Goal: Transaction & Acquisition: Purchase product/service

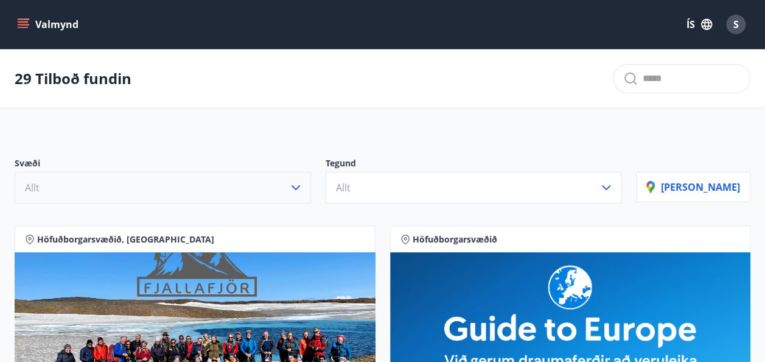
click at [217, 186] on button "Allt" at bounding box center [163, 188] width 296 height 32
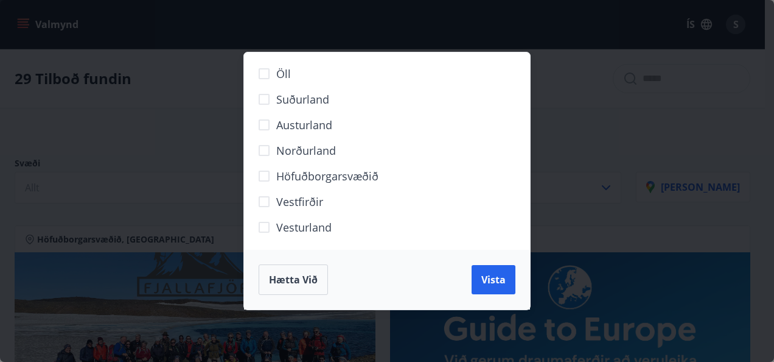
click at [308, 150] on span "Norðurland" at bounding box center [306, 150] width 60 height 16
click at [491, 275] on span "Vista" at bounding box center [493, 279] width 24 height 13
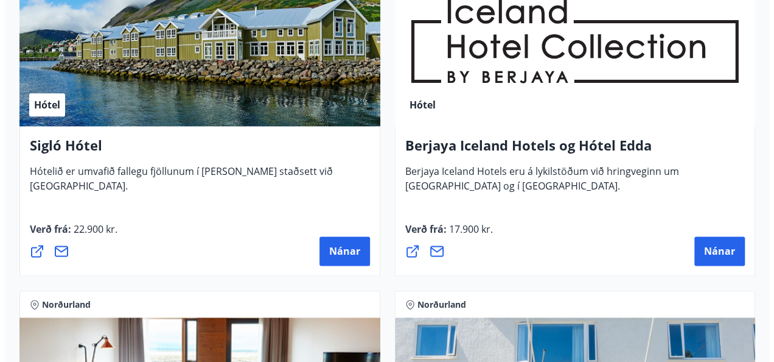
scroll to position [688, 0]
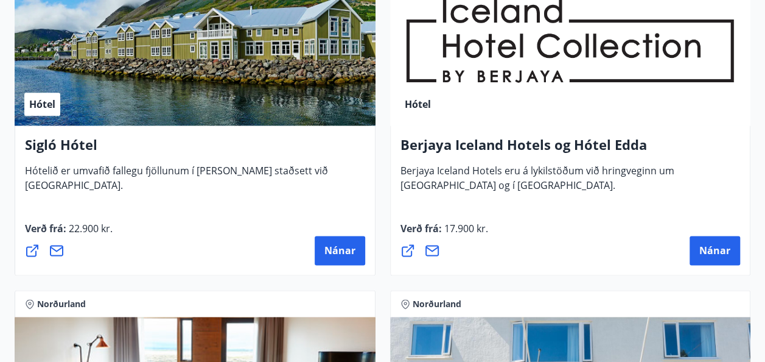
click at [272, 76] on div "Hótel" at bounding box center [195, 48] width 361 height 153
click at [326, 255] on span "Nánar" at bounding box center [339, 249] width 31 height 13
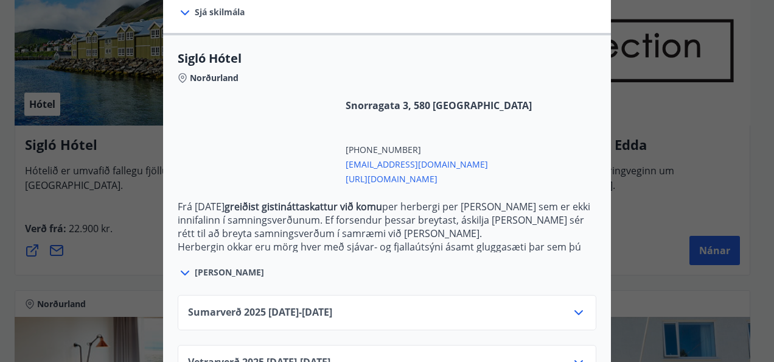
scroll to position [332, 0]
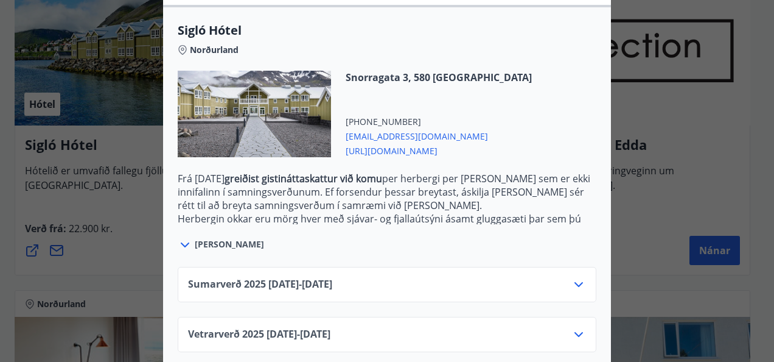
click at [368, 327] on div "Vetrarverð [PHONE_NUMBER][DATE] - [DATE]" at bounding box center [387, 339] width 398 height 24
click at [571, 327] on icon at bounding box center [578, 334] width 15 height 15
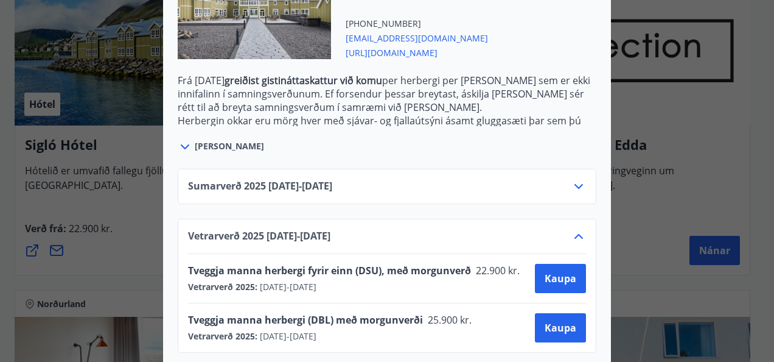
scroll to position [430, 0]
click at [662, 175] on div "Sigló Hótel Fyrir bókarnir og frekari upplýsingar vinsamlega senduð póst á netf…" at bounding box center [387, 181] width 774 height 362
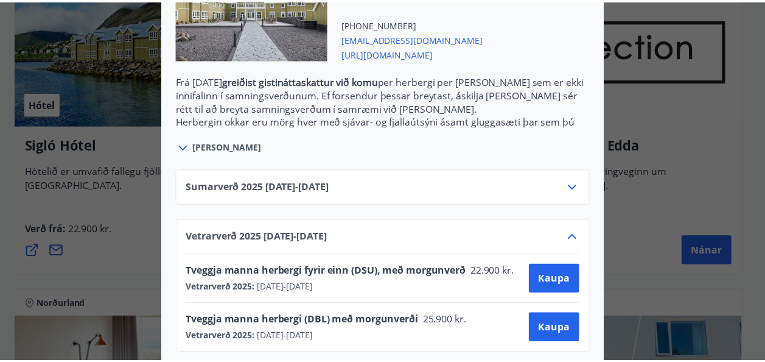
scroll to position [0, 0]
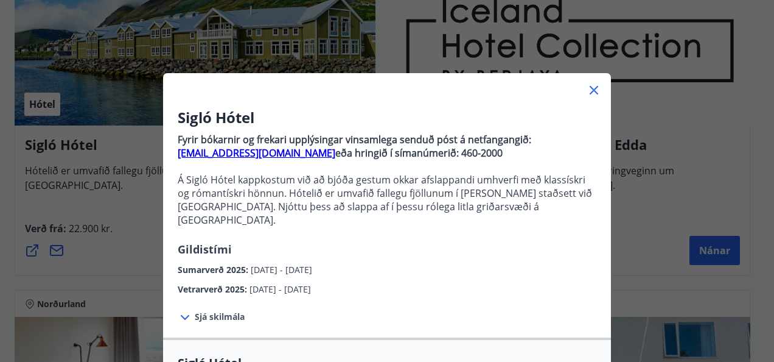
click at [590, 92] on icon at bounding box center [594, 90] width 9 height 9
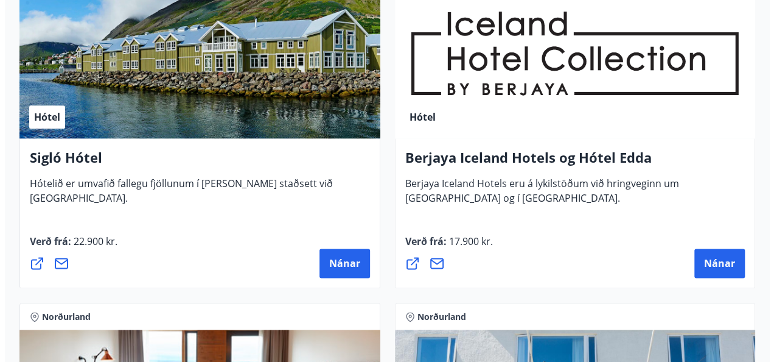
scroll to position [677, 0]
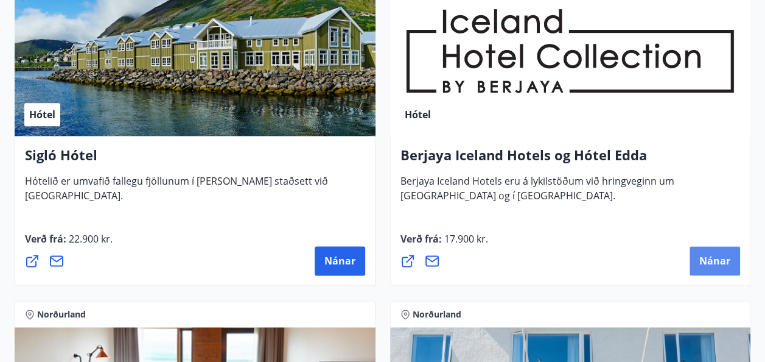
click at [708, 255] on span "Nánar" at bounding box center [714, 260] width 31 height 13
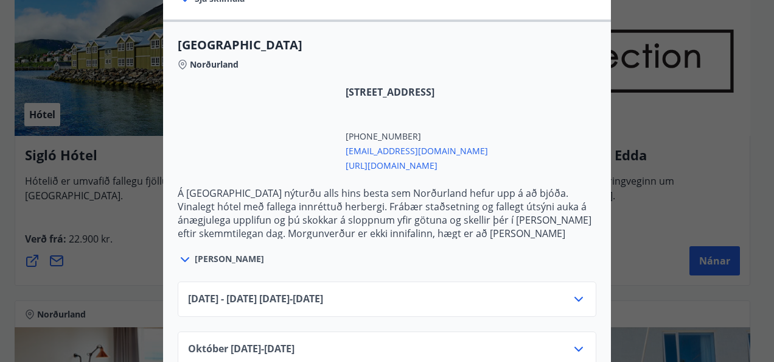
scroll to position [386, 0]
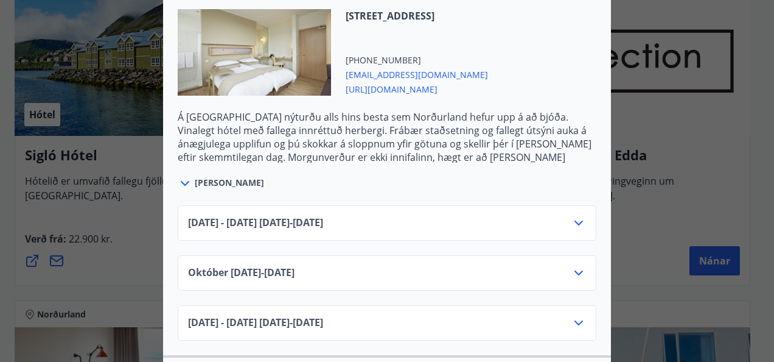
click at [407, 270] on div "[DATE]10.25 - [DATE]" at bounding box center [387, 277] width 398 height 24
click at [572, 272] on icon at bounding box center [578, 272] width 15 height 15
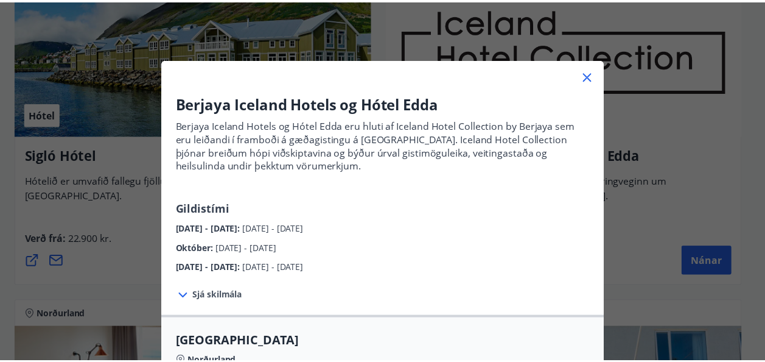
scroll to position [13, 0]
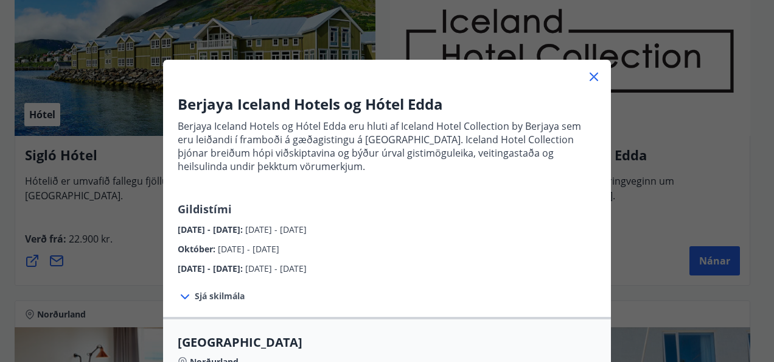
click at [589, 75] on icon at bounding box center [594, 76] width 15 height 15
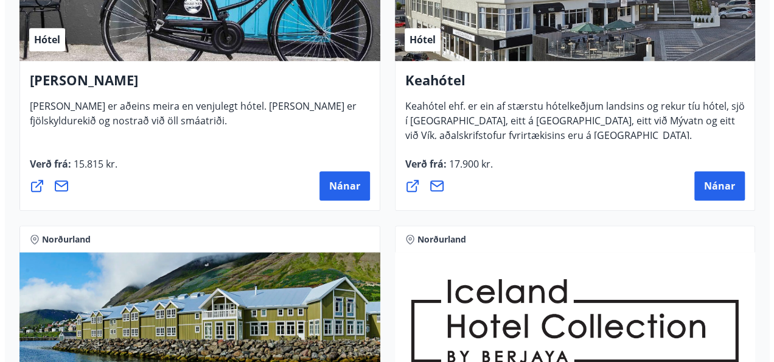
scroll to position [406, 0]
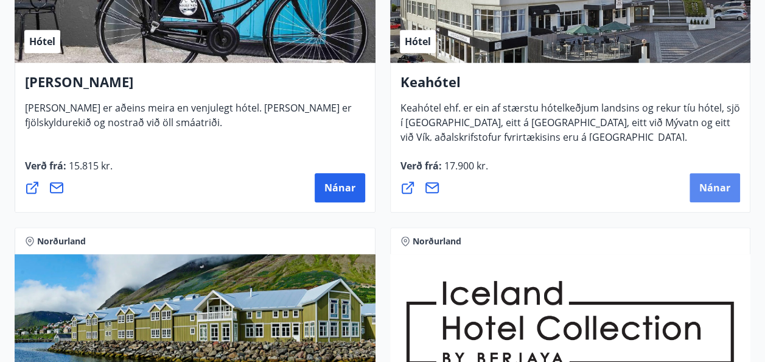
click at [707, 175] on button "Nánar" at bounding box center [715, 187] width 51 height 29
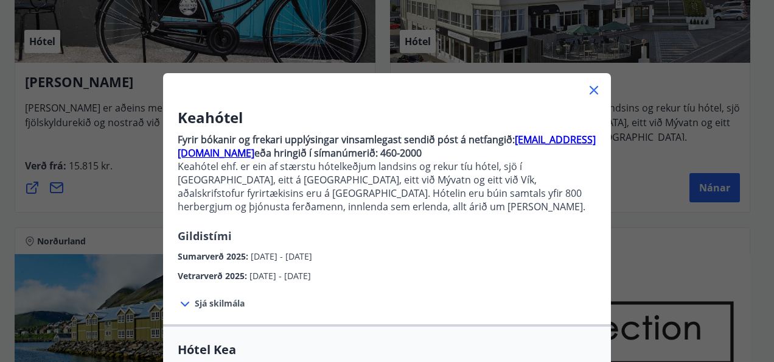
click at [183, 301] on icon at bounding box center [185, 303] width 15 height 15
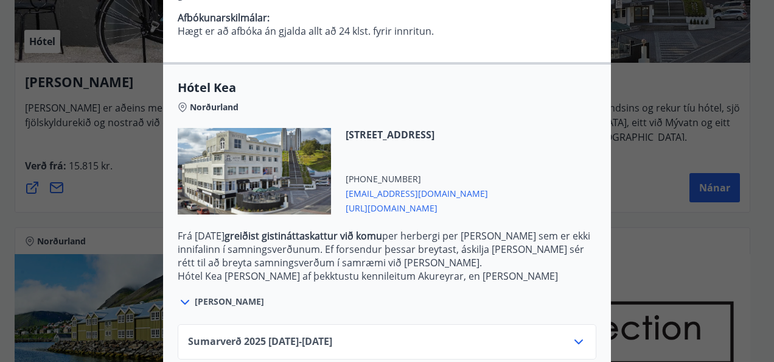
scroll to position [442, 0]
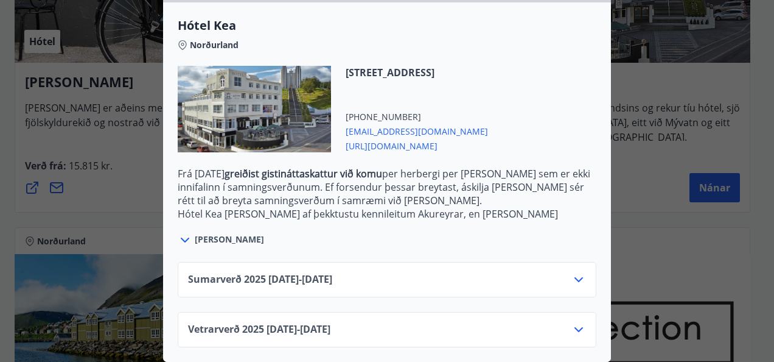
click at [348, 331] on div "Vetrarverð [PHONE_NUMBER][DATE] - [DATE]" at bounding box center [387, 334] width 398 height 24
click at [489, 326] on div "Vetrarverð [PHONE_NUMBER][DATE] - [DATE]" at bounding box center [387, 334] width 398 height 24
click at [571, 322] on icon at bounding box center [578, 329] width 15 height 15
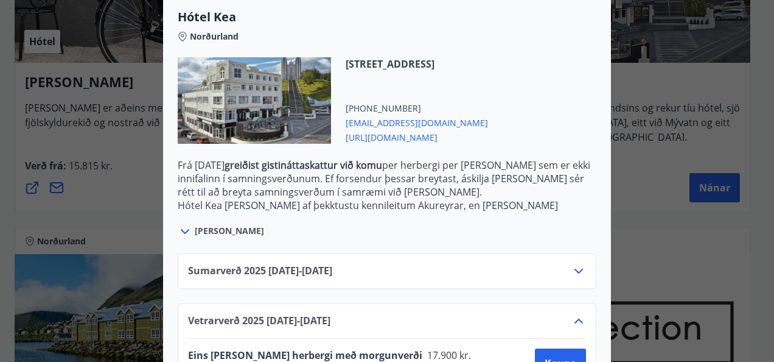
scroll to position [540, 0]
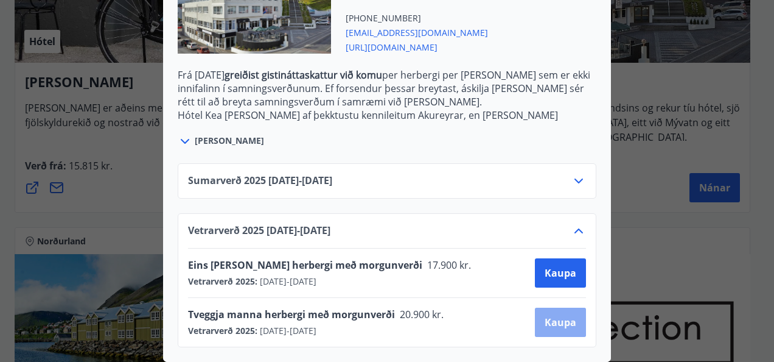
click at [545, 315] on span "Kaupa" at bounding box center [561, 321] width 32 height 13
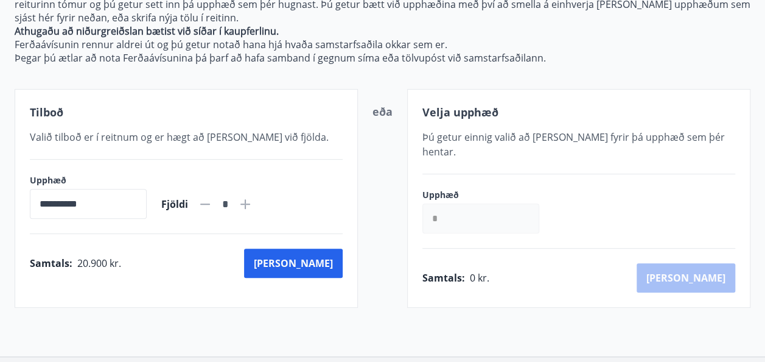
scroll to position [250, 0]
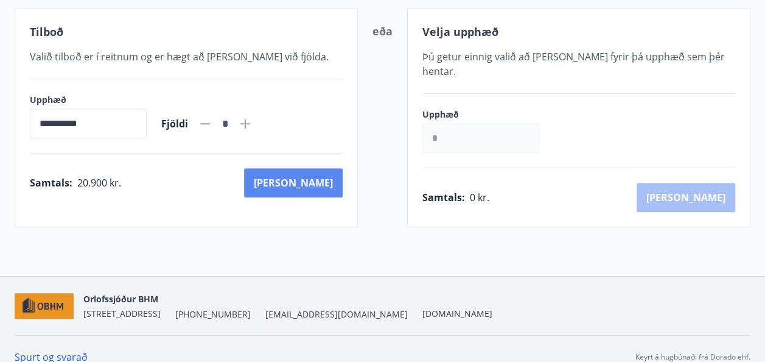
click at [310, 190] on button "[PERSON_NAME]" at bounding box center [293, 182] width 99 height 29
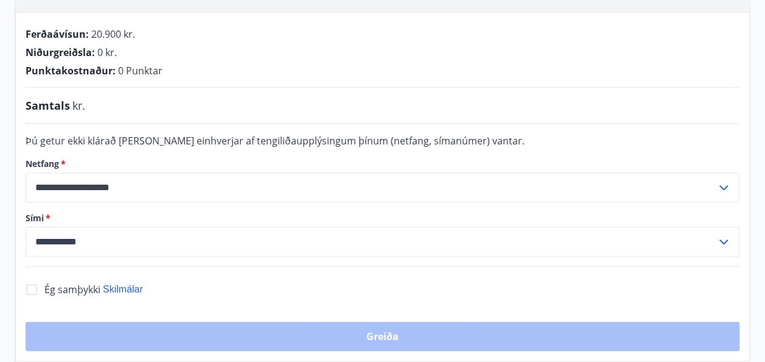
scroll to position [250, 0]
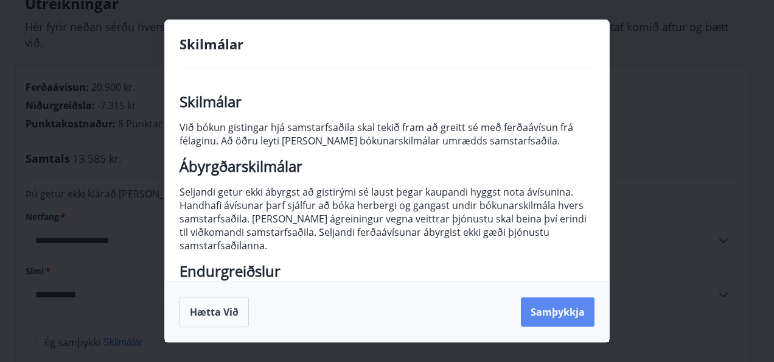
click at [566, 307] on button "Samþykkja" at bounding box center [558, 311] width 74 height 29
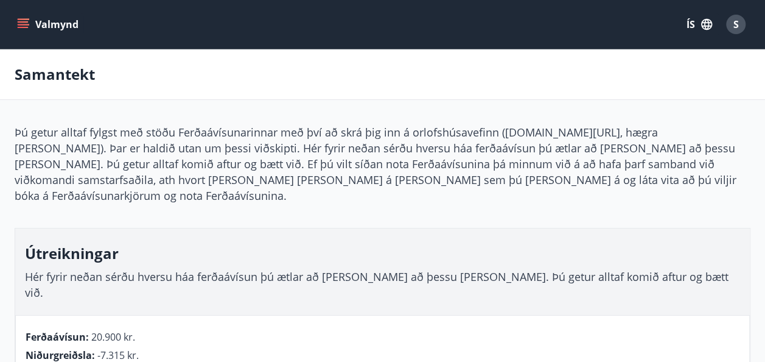
scroll to position [0, 0]
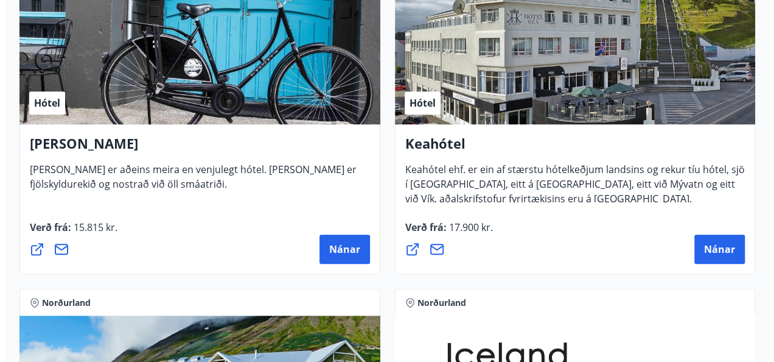
scroll to position [357, 0]
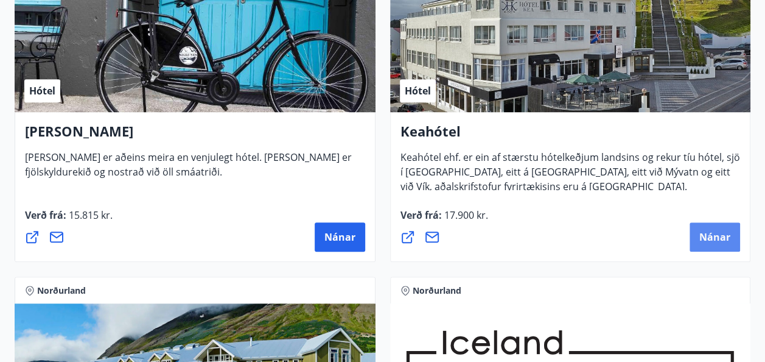
click at [711, 235] on span "Nánar" at bounding box center [714, 236] width 31 height 13
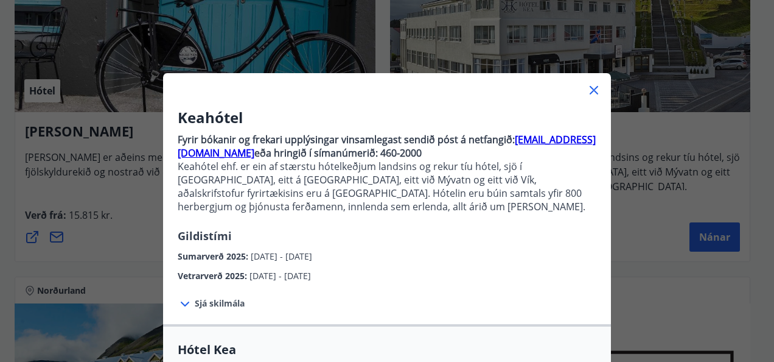
click at [254, 152] on strong "[EMAIL_ADDRESS][DOMAIN_NAME]" at bounding box center [387, 146] width 418 height 27
